Goal: Task Accomplishment & Management: Use online tool/utility

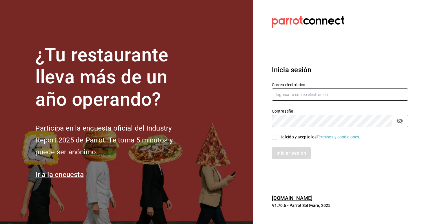
type input "carlos.ortegal.0812@gmail.com"
click at [279, 137] on span "He leído y acepto los Términos y condiciones." at bounding box center [318, 137] width 83 height 6
click at [277, 137] on input "He leído y acepto los Términos y condiciones." at bounding box center [274, 136] width 5 height 5
checkbox input "true"
click at [281, 150] on button "Iniciar sesión" at bounding box center [291, 153] width 39 height 12
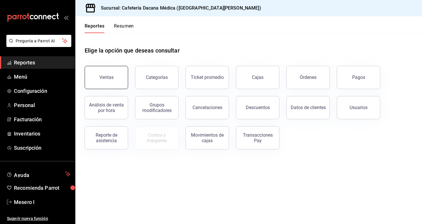
click at [103, 79] on div "Ventas" at bounding box center [106, 77] width 14 height 6
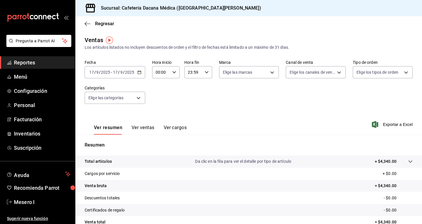
click at [138, 74] on div "2025-09-17 17 / 9 / 2025 - 2025-09-17 17 / 9 / 2025" at bounding box center [115, 72] width 61 height 12
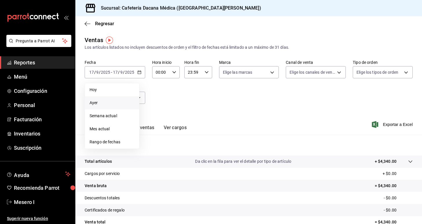
click at [129, 103] on span "Ayer" at bounding box center [112, 103] width 45 height 6
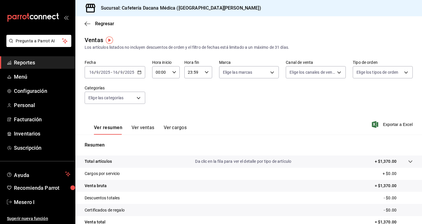
click at [140, 73] on icon "button" at bounding box center [139, 72] width 4 height 4
click at [161, 102] on div "Fecha 2025-09-16 16 / 9 / 2025 - 2025-09-16 16 / 9 / 2025 Hora inicio 00:00 Hor…" at bounding box center [249, 85] width 328 height 51
click at [42, 201] on span "Mesero I" at bounding box center [42, 202] width 57 height 8
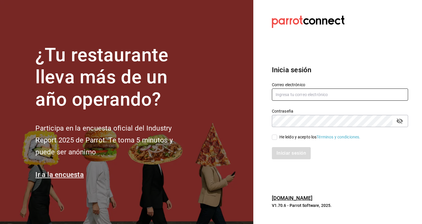
type input "carlosortegalopez08@gmail.com"
click at [290, 136] on div "He leído y acepto los Términos y condiciones." at bounding box center [319, 137] width 81 height 6
click at [277, 136] on input "He leído y acepto los Términos y condiciones." at bounding box center [274, 136] width 5 height 5
checkbox input "true"
click at [283, 153] on button "Iniciar sesión" at bounding box center [291, 153] width 39 height 12
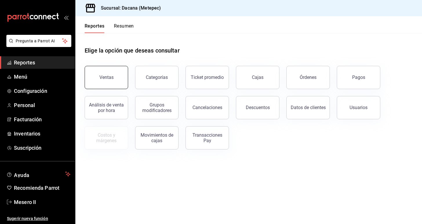
click at [113, 77] on div "Ventas" at bounding box center [106, 77] width 14 height 6
